Goal: Transaction & Acquisition: Purchase product/service

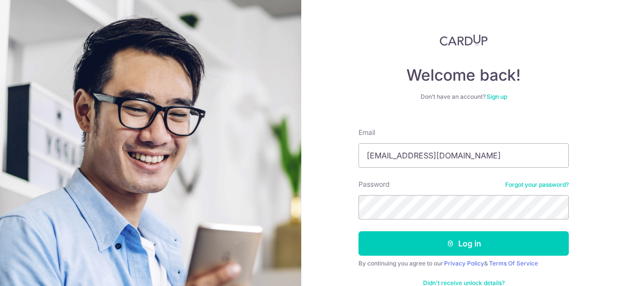
type input "[EMAIL_ADDRESS][DOMAIN_NAME]"
click at [359, 231] on button "Log in" at bounding box center [464, 243] width 210 height 24
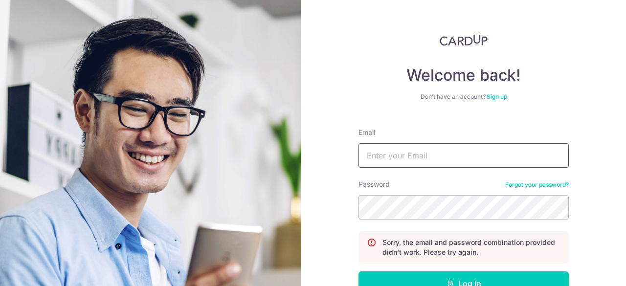
click at [377, 160] on input "Email" at bounding box center [464, 155] width 210 height 24
type input "[EMAIL_ADDRESS][DOMAIN_NAME]"
click at [359, 272] on button "Log in" at bounding box center [464, 284] width 210 height 24
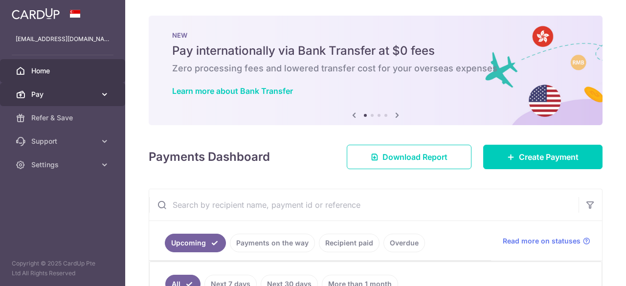
click at [93, 95] on span "Pay" at bounding box center [63, 95] width 65 height 10
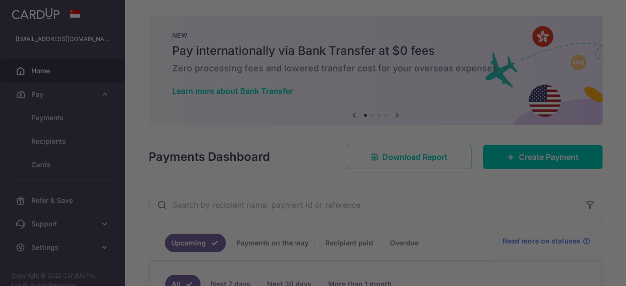
click at [58, 116] on div at bounding box center [316, 144] width 633 height 289
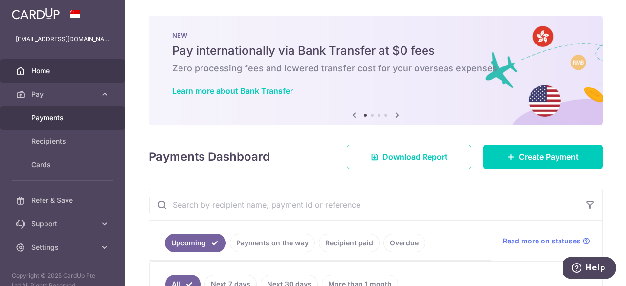
click at [41, 121] on span "Payments" at bounding box center [63, 118] width 65 height 10
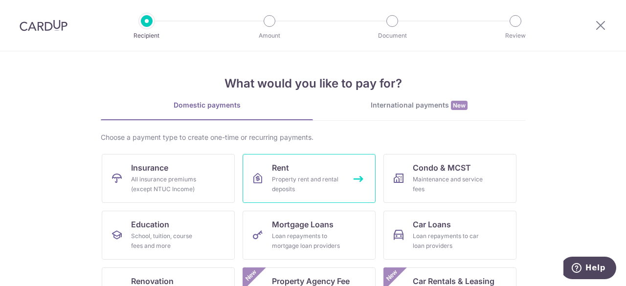
click at [312, 195] on link "Rent Property rent and rental deposits" at bounding box center [309, 178] width 133 height 49
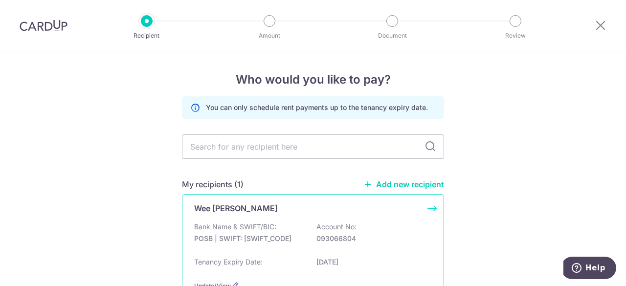
click at [432, 206] on div "Wee Kwee Phang Bank Name & SWIFT/BIC: POSB | SWIFT: DBSSSGSGXXX Account No: 093…" at bounding box center [313, 246] width 262 height 105
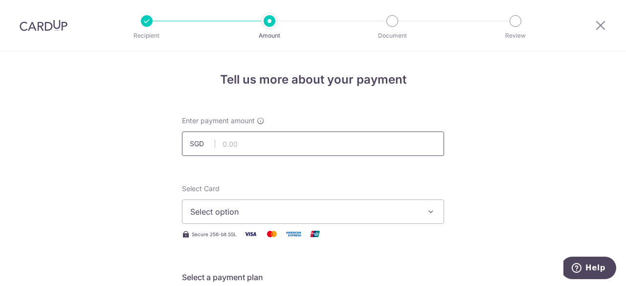
click at [285, 154] on input "text" at bounding box center [313, 144] width 262 height 24
type input "3,500.00"
click at [237, 214] on span "Select option" at bounding box center [304, 212] width 228 height 12
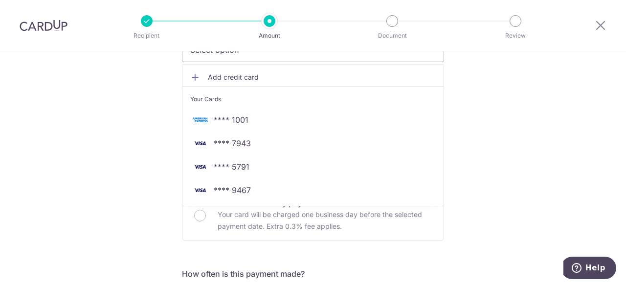
scroll to position [163, 0]
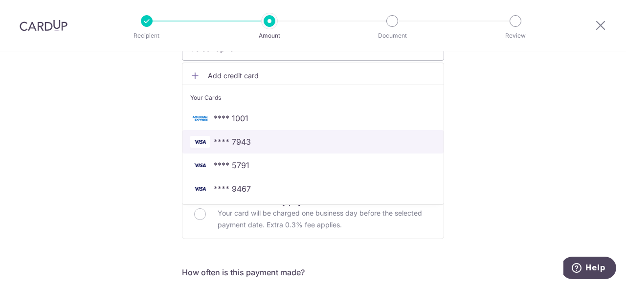
click at [245, 144] on span "**** 7943" at bounding box center [232, 142] width 37 height 12
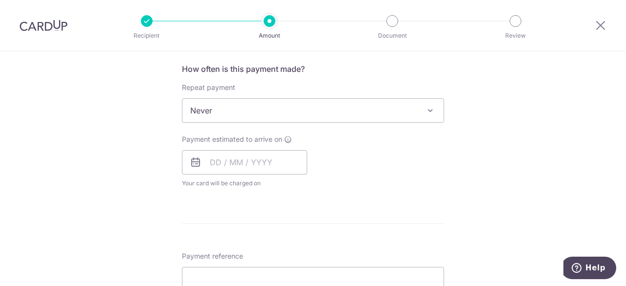
scroll to position [372, 0]
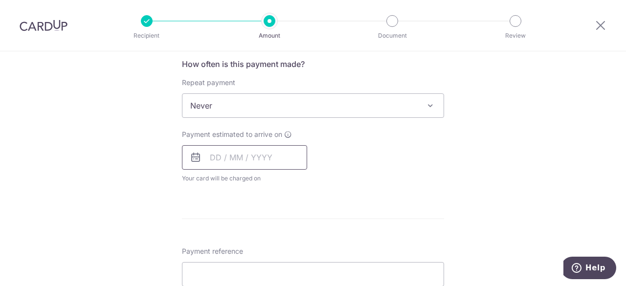
click at [293, 151] on input "text" at bounding box center [244, 157] width 125 height 24
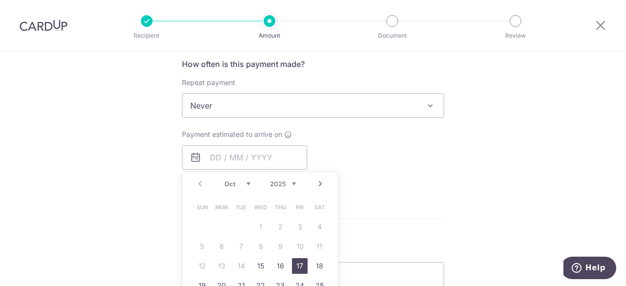
click at [294, 268] on link "17" at bounding box center [300, 266] width 16 height 16
type input "[DATE]"
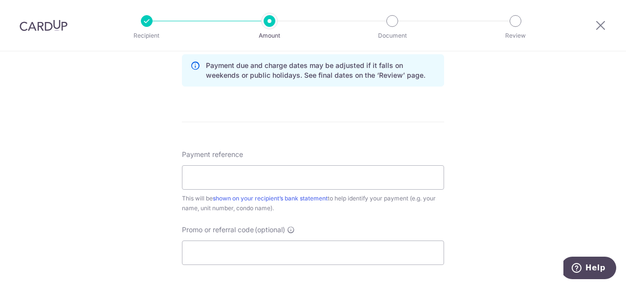
scroll to position [516, 0]
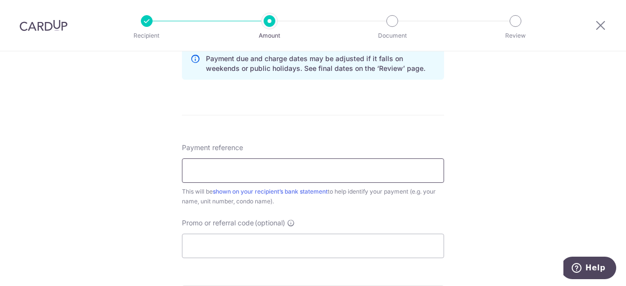
click at [220, 173] on input "Payment reference" at bounding box center [313, 171] width 262 height 24
type input "Rent 06-38"
click at [253, 248] on input "Promo or referral code (optional)" at bounding box center [313, 246] width 262 height 24
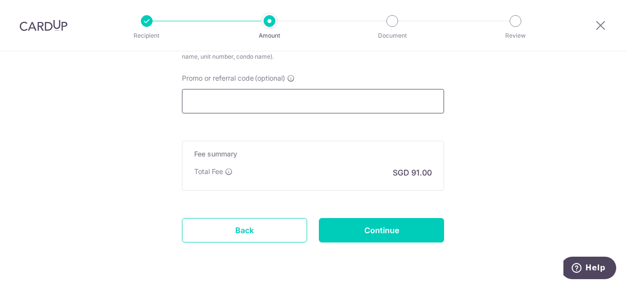
scroll to position [688, 0]
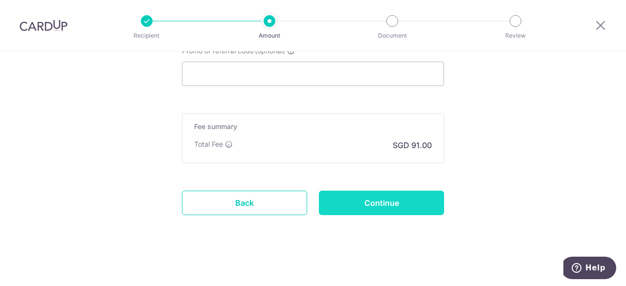
click at [356, 208] on input "Continue" at bounding box center [381, 203] width 125 height 24
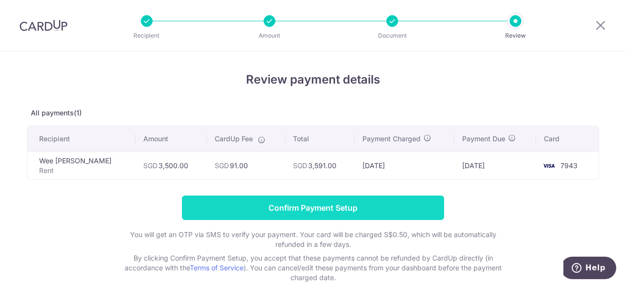
click at [406, 210] on input "Confirm Payment Setup" at bounding box center [313, 208] width 262 height 24
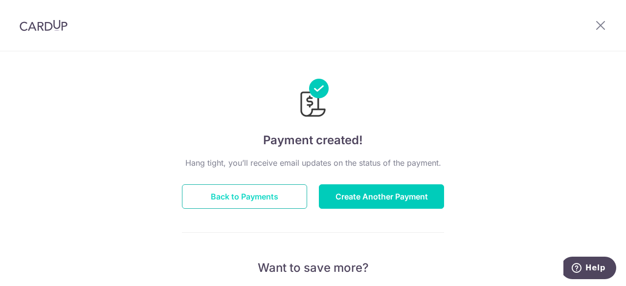
click at [280, 189] on button "Back to Payments" at bounding box center [244, 196] width 125 height 24
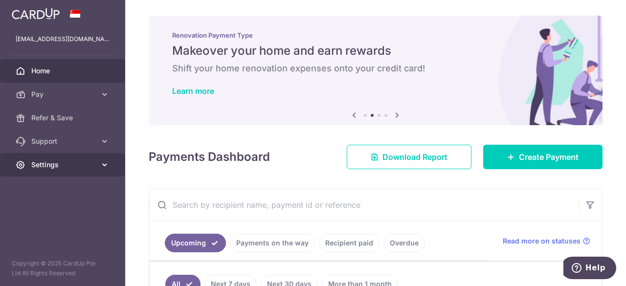
click at [65, 167] on span "Settings" at bounding box center [63, 165] width 65 height 10
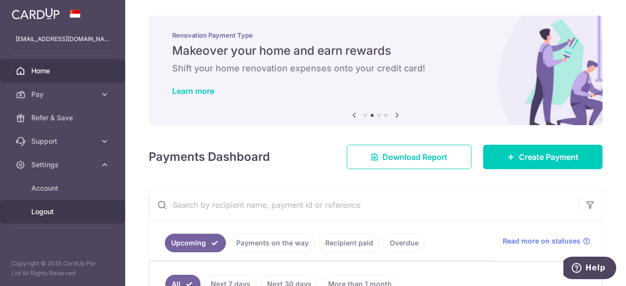
click at [46, 212] on span "Logout" at bounding box center [63, 212] width 65 height 10
